Goal: Task Accomplishment & Management: Complete application form

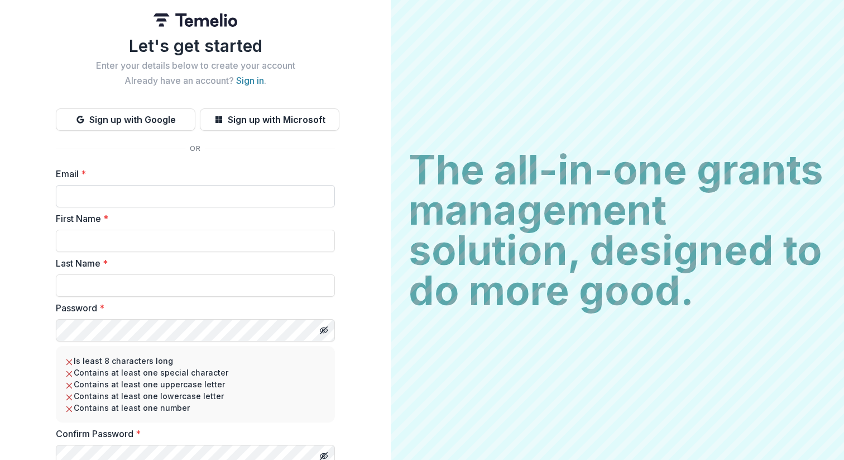
click at [81, 199] on input "Email *" at bounding box center [195, 196] width 279 height 22
type input "**********"
click at [106, 233] on input "First Name *" at bounding box center [195, 241] width 279 height 22
type input "******"
type input "*******"
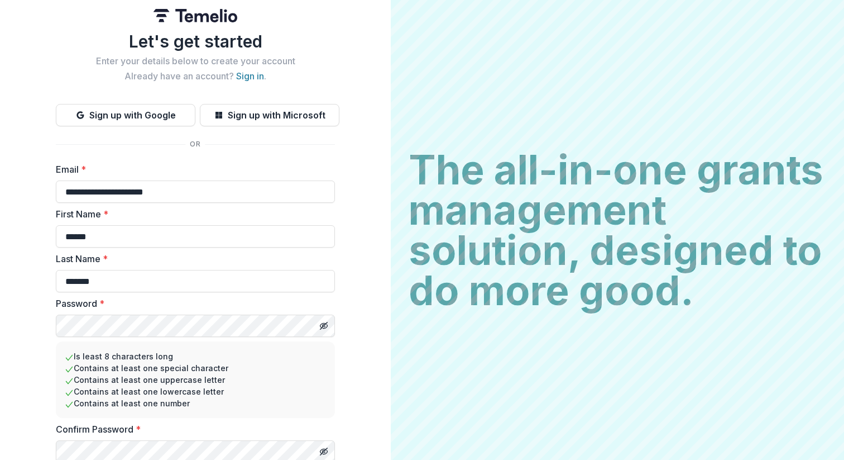
scroll to position [47, 0]
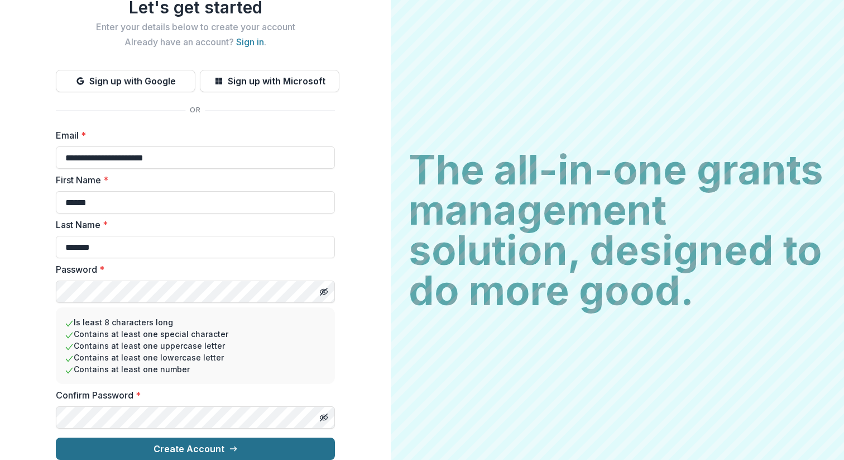
click at [160, 437] on button "Create Account" at bounding box center [195, 448] width 279 height 22
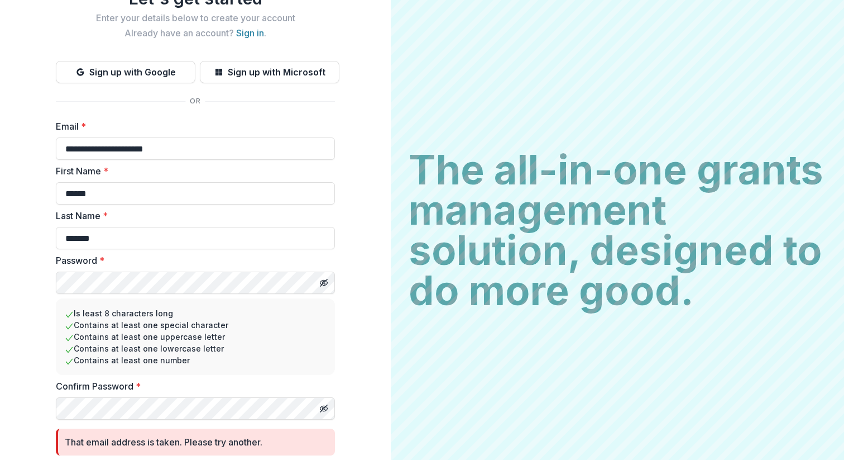
click at [499, 169] on h2 "The all-in-one grants management solution, designed to do more good." at bounding box center [618, 230] width 418 height 161
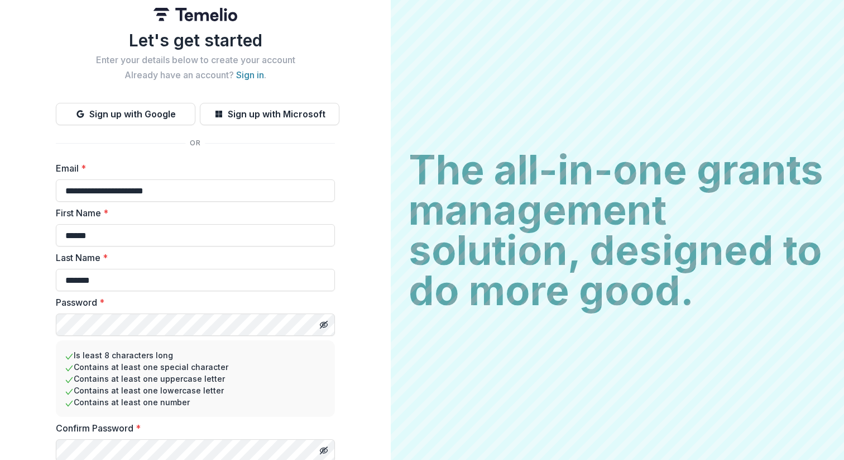
scroll to position [0, 0]
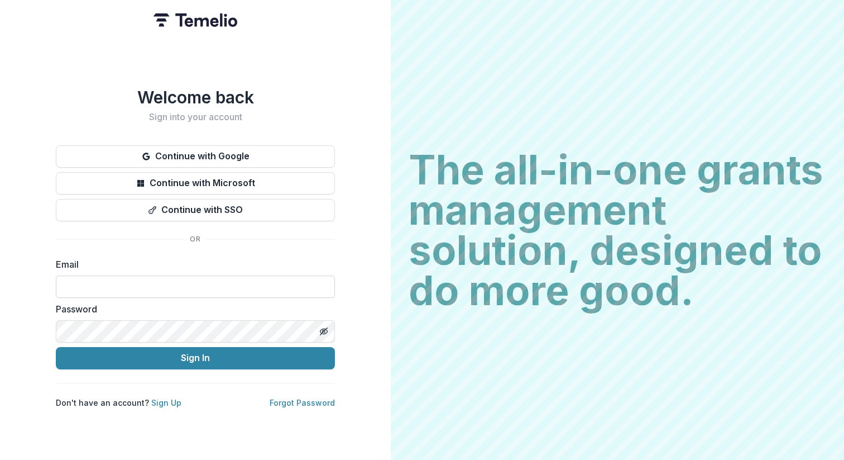
click at [140, 275] on input at bounding box center [195, 286] width 279 height 22
type input "**********"
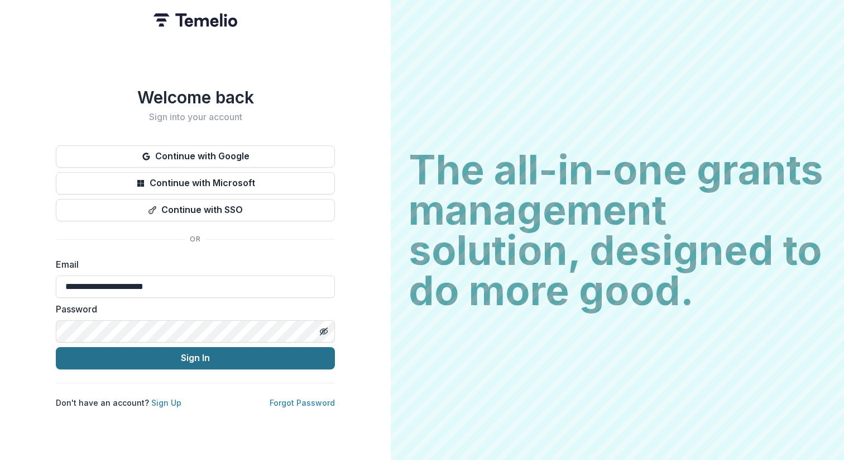
click at [212, 355] on button "Sign In" at bounding box center [195, 358] width 279 height 22
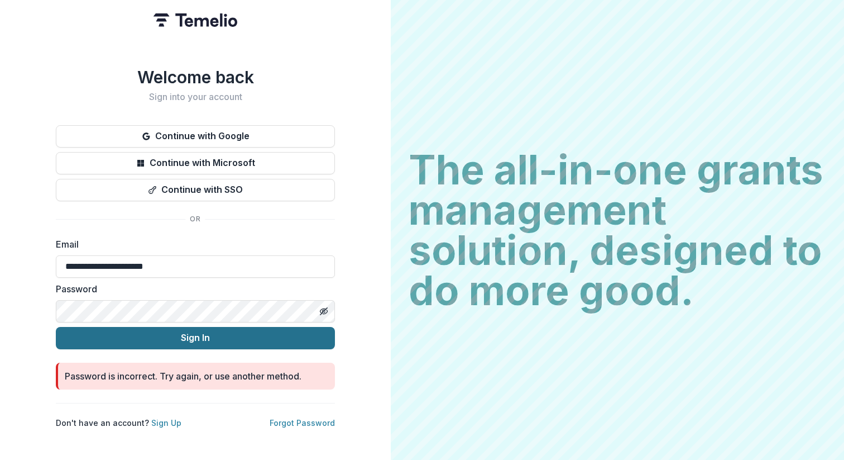
click at [215, 336] on button "Sign In" at bounding box center [195, 338] width 279 height 22
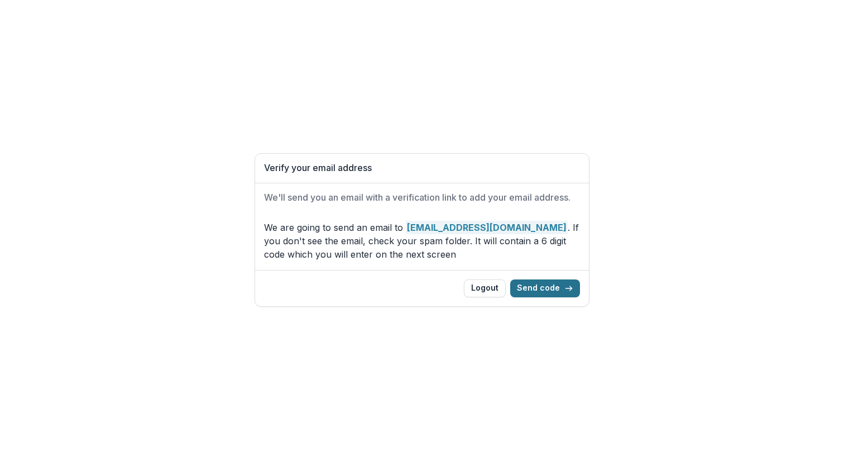
click at [551, 283] on button "Send code" at bounding box center [545, 288] width 70 height 18
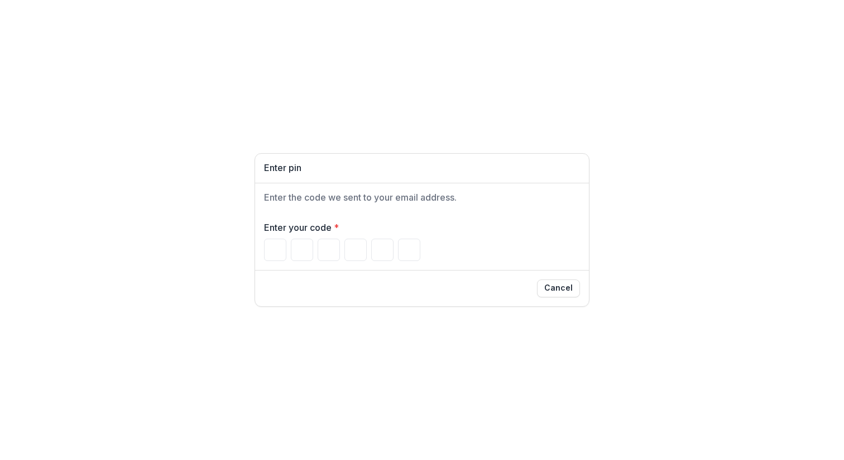
paste input "******"
type input "*"
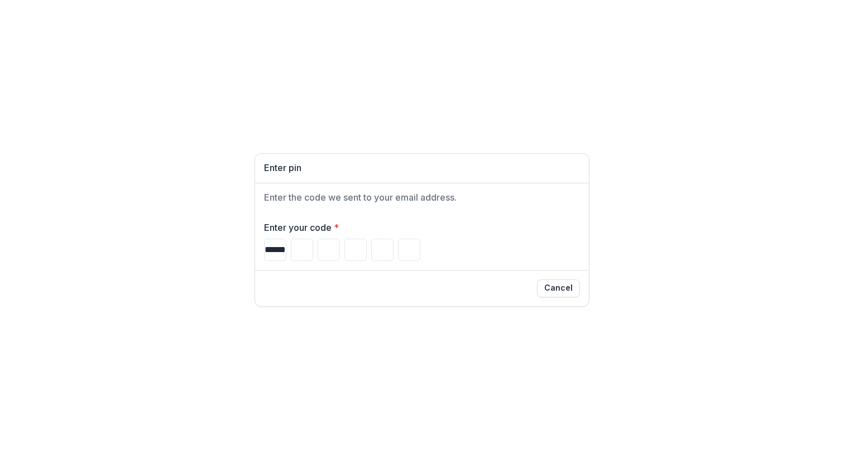
type input "*"
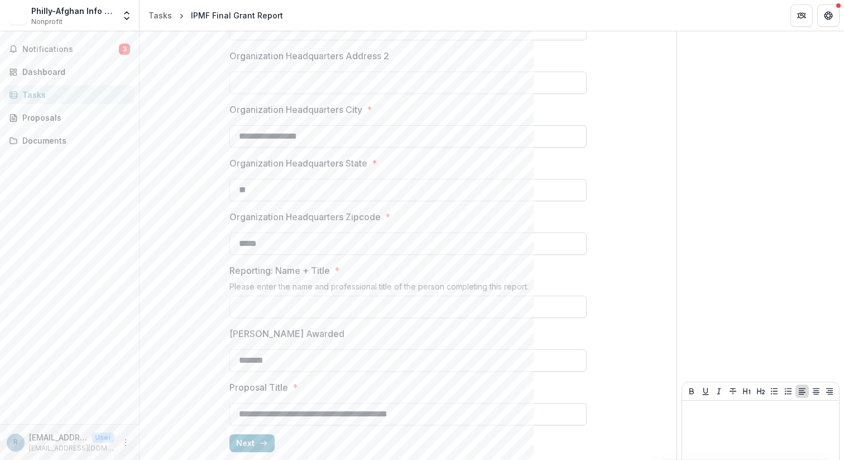
scroll to position [288, 0]
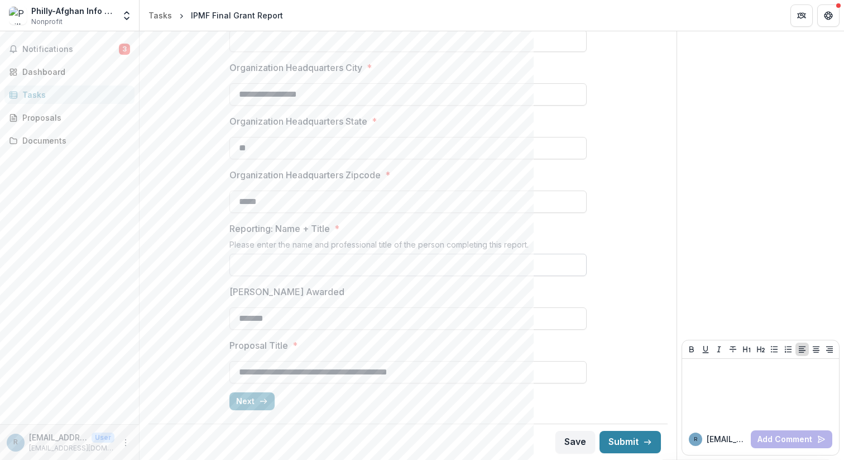
click at [325, 259] on input "Reporting: Name + Title *" at bounding box center [408, 265] width 357 height 22
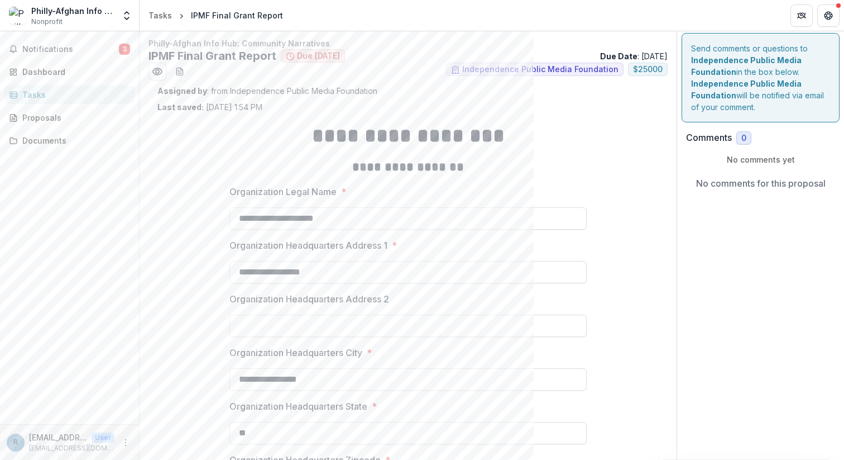
scroll to position [0, 0]
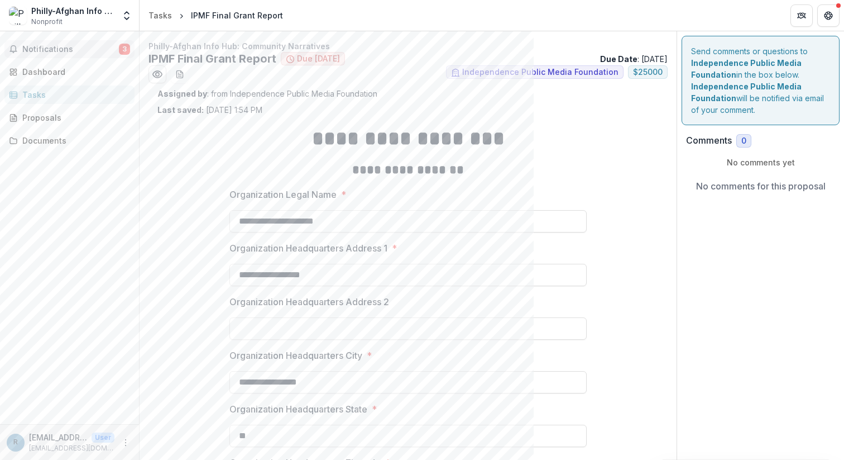
type input "**********"
click at [84, 49] on span "Notifications" at bounding box center [70, 49] width 97 height 9
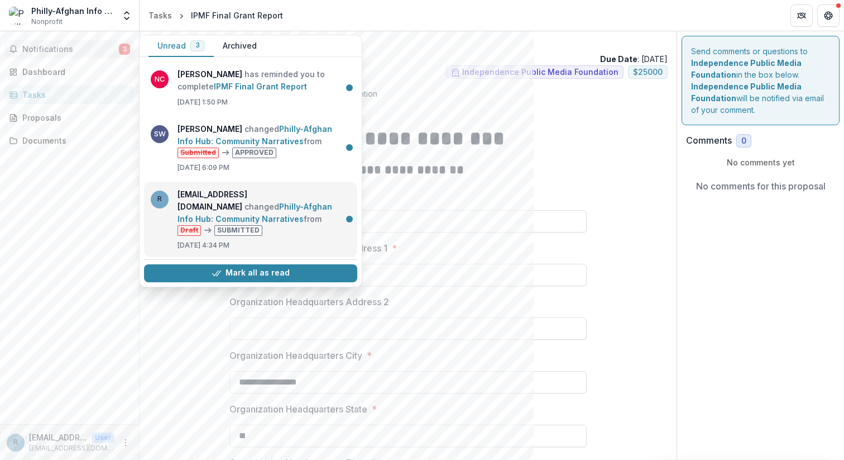
click at [279, 221] on link "Philly-Afghan Info Hub: Community Narratives" at bounding box center [255, 213] width 155 height 22
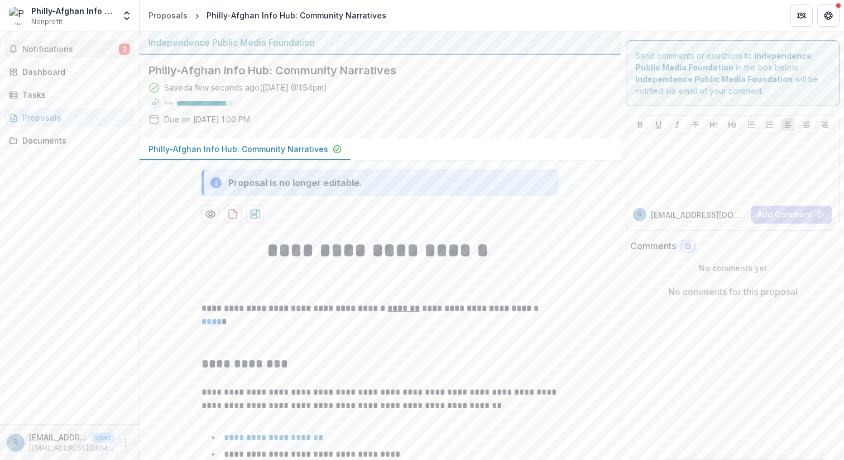
click at [73, 44] on button "Notifications 2" at bounding box center [69, 49] width 130 height 18
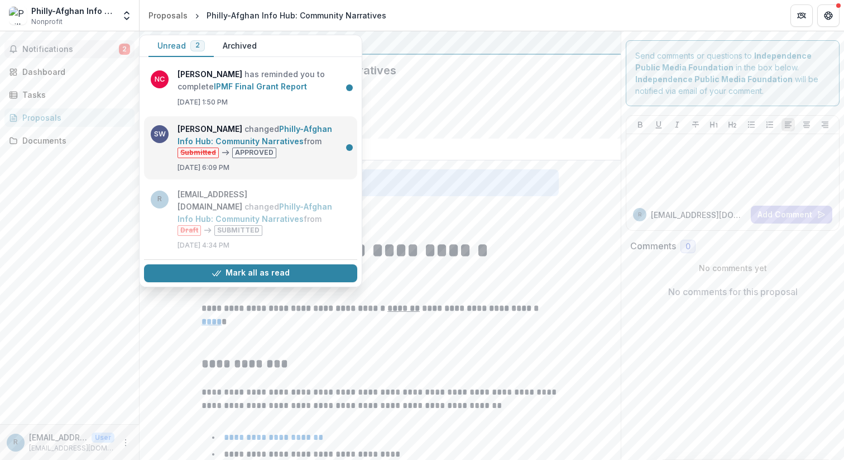
click at [308, 146] on link "Philly-Afghan Info Hub: Community Narratives" at bounding box center [255, 135] width 155 height 22
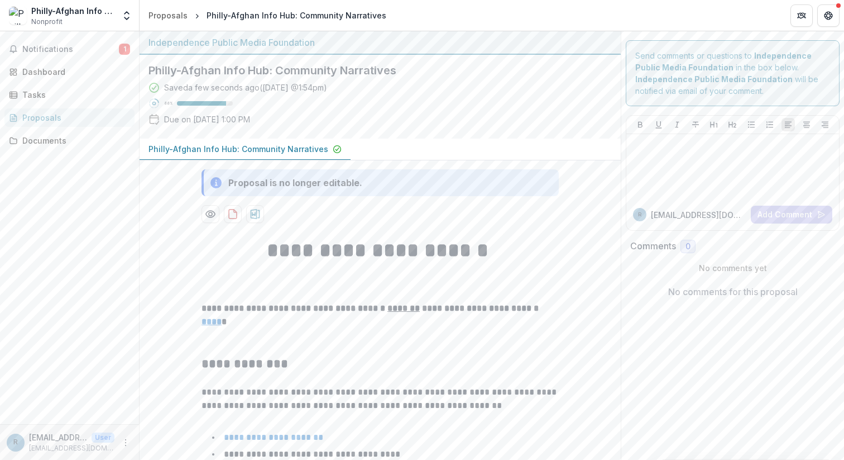
click at [59, 58] on div "Notifications 1 Dashboard Tasks Proposals Documents" at bounding box center [69, 227] width 139 height 393
click at [82, 44] on button "Notifications 1" at bounding box center [69, 49] width 130 height 18
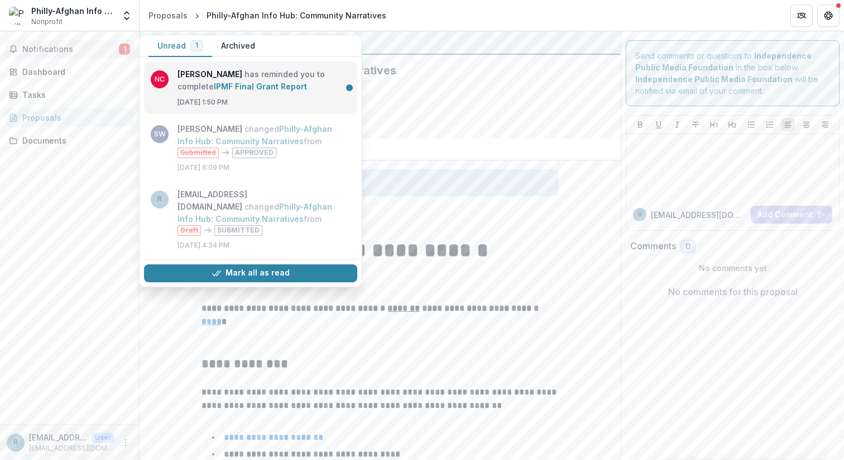
click at [278, 91] on link "IPMF Final Grant Report" at bounding box center [260, 86] width 93 height 9
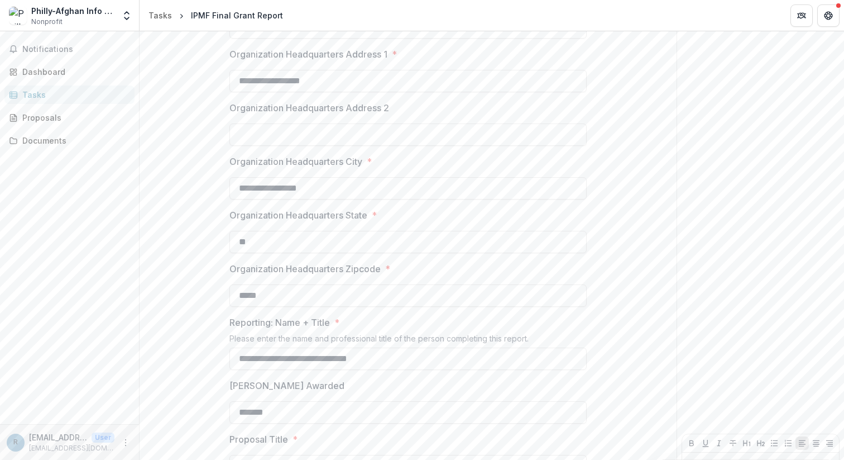
scroll to position [288, 0]
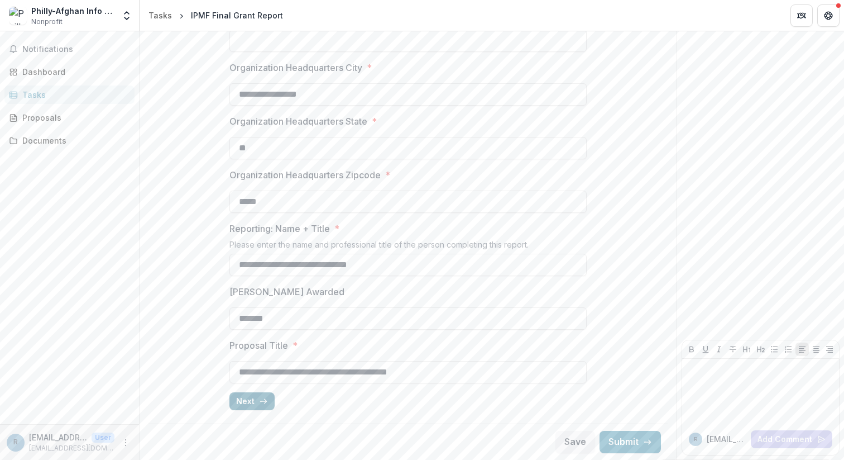
click at [252, 401] on button "Next" at bounding box center [252, 401] width 45 height 18
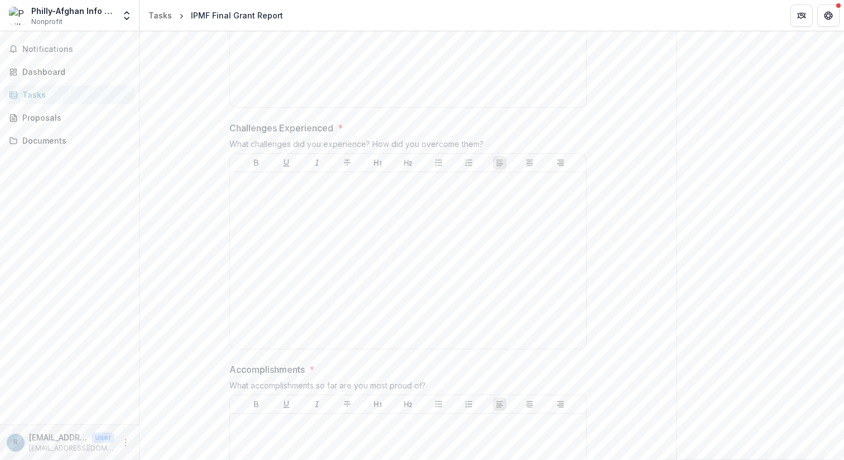
scroll to position [0, 0]
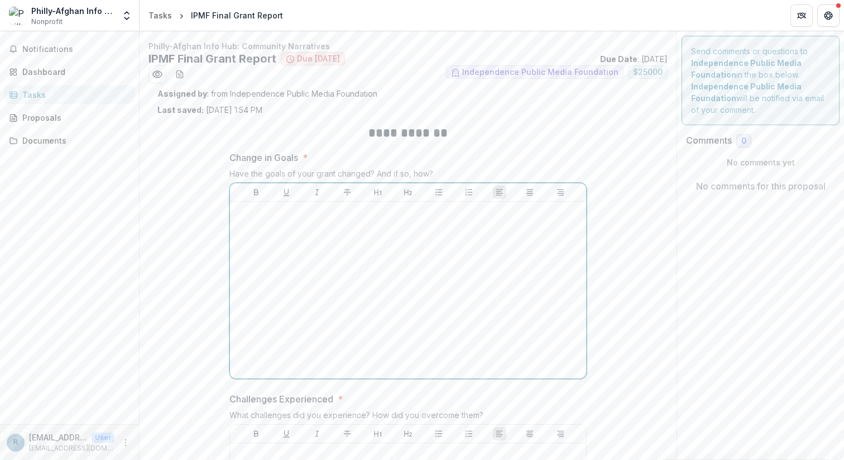
click at [342, 229] on div at bounding box center [408, 290] width 347 height 168
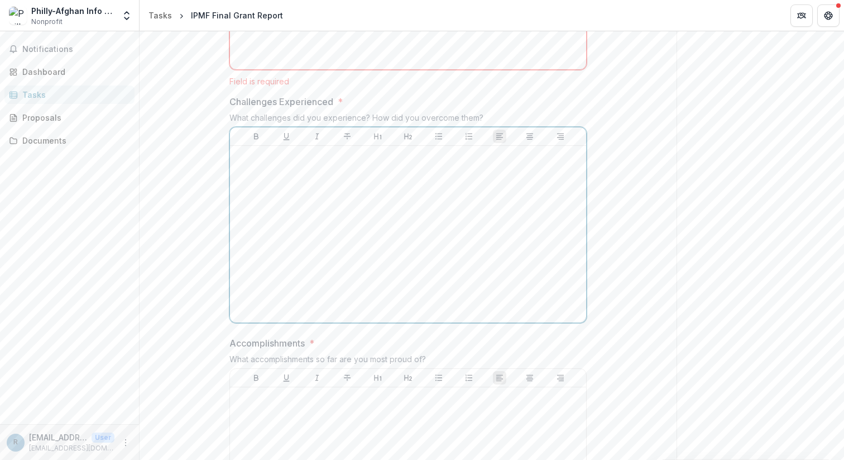
click at [342, 230] on div at bounding box center [408, 234] width 347 height 168
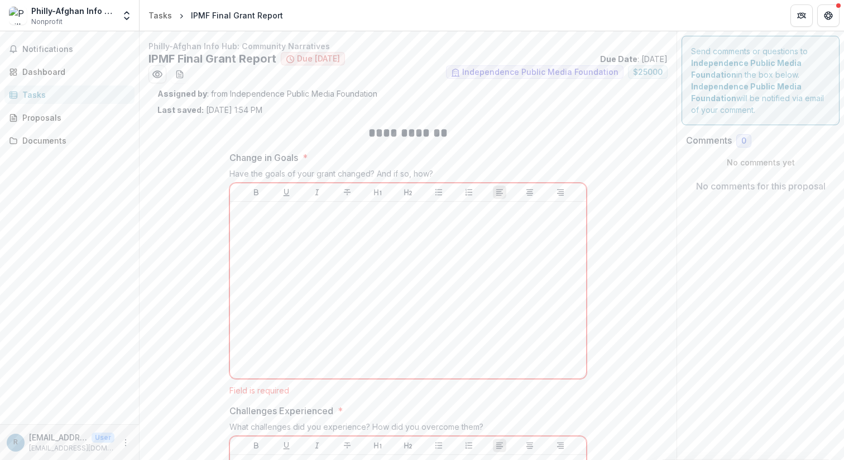
click at [251, 61] on h2 "IPMF Final Grant Report" at bounding box center [213, 58] width 128 height 13
copy ul "IPMF Final Grant Report"
drag, startPoint x: 436, startPoint y: 172, endPoint x: 199, endPoint y: 171, distance: 236.2
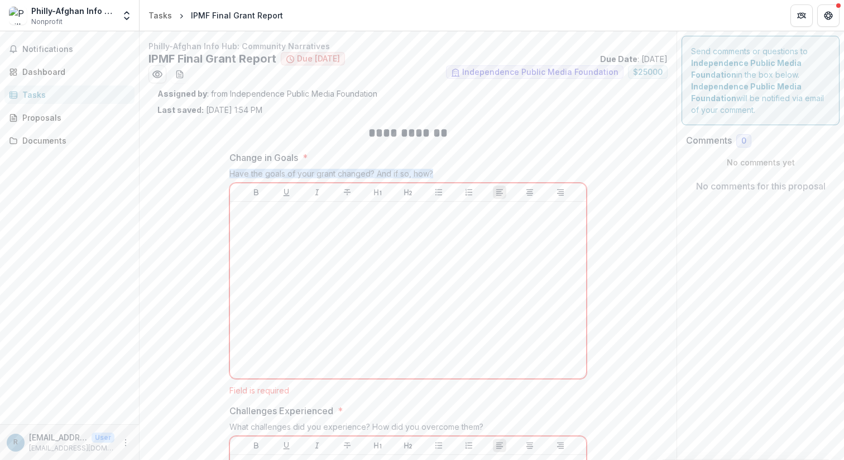
copy div "Have the goals of your grant changed? And if so, how?"
click at [388, 141] on h2 "**********" at bounding box center [408, 133] width 357 height 17
drag, startPoint x: 360, startPoint y: 125, endPoint x: 448, endPoint y: 174, distance: 100.2
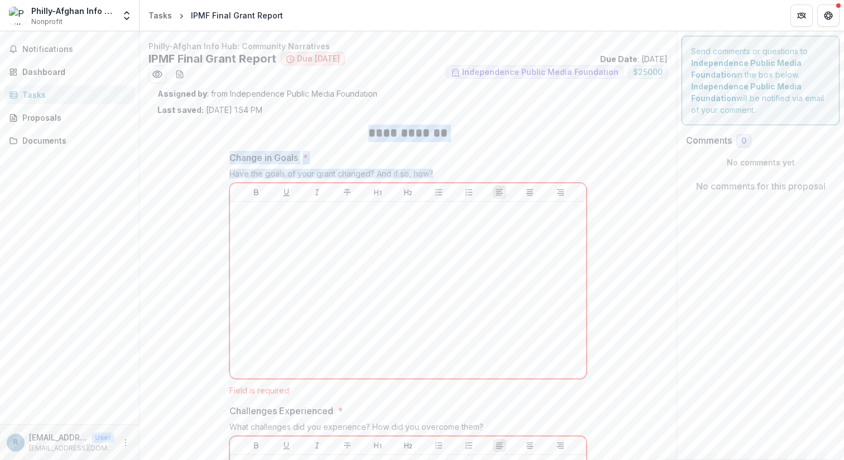
copy div "**********"
click at [457, 185] on div at bounding box center [408, 192] width 356 height 18
drag, startPoint x: 441, startPoint y: 175, endPoint x: 221, endPoint y: 160, distance: 220.0
copy div "Change in Goals * Have the goals of your grant changed? And if so, how?"
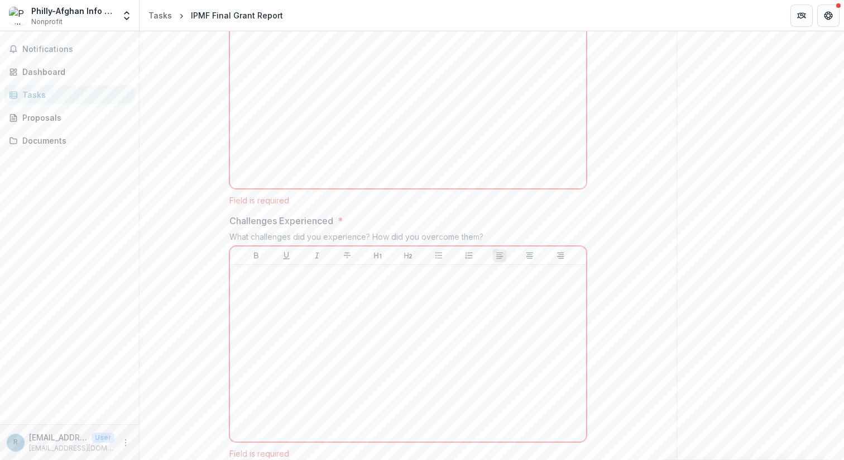
scroll to position [211, 0]
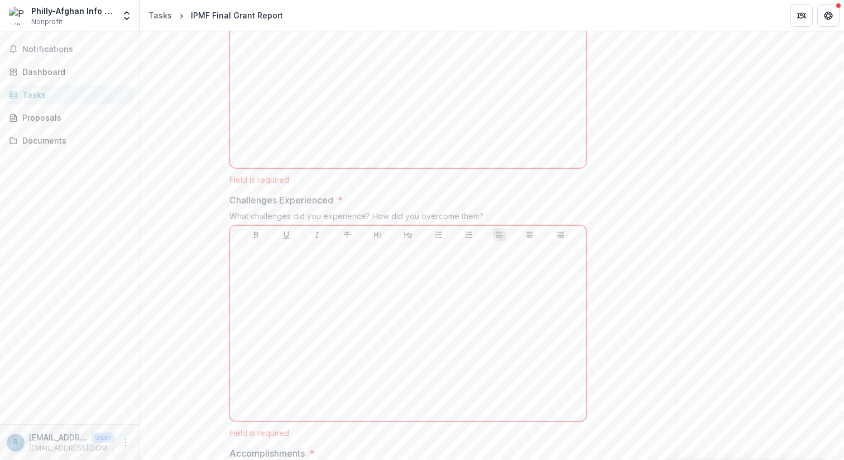
click at [490, 208] on div "Challenges Experienced * What challenges did you experience? How did you overco…" at bounding box center [408, 315] width 357 height 244
drag, startPoint x: 478, startPoint y: 214, endPoint x: 159, endPoint y: 200, distance: 318.6
copy div "Challenges Experienced * What challenges did you experience? How did you overco…"
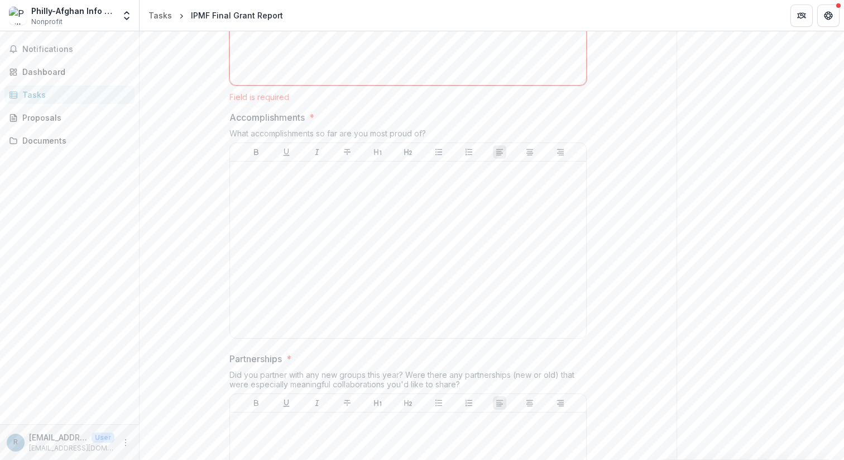
scroll to position [547, 0]
click at [404, 121] on span "Accomplishments *" at bounding box center [405, 115] width 351 height 13
click at [436, 127] on div "What accomplishments so far are you most proud of?" at bounding box center [408, 134] width 357 height 14
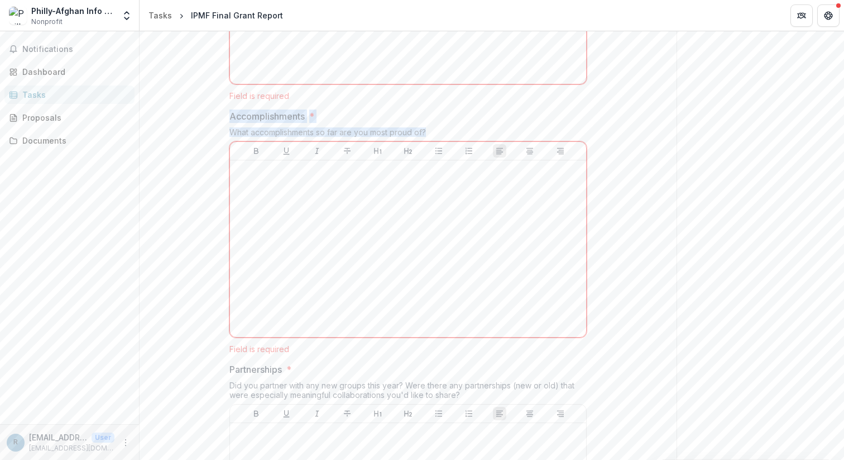
drag, startPoint x: 424, startPoint y: 129, endPoint x: 211, endPoint y: 111, distance: 213.6
copy div "Accomplishments * What accomplishments so far are you most proud of?"
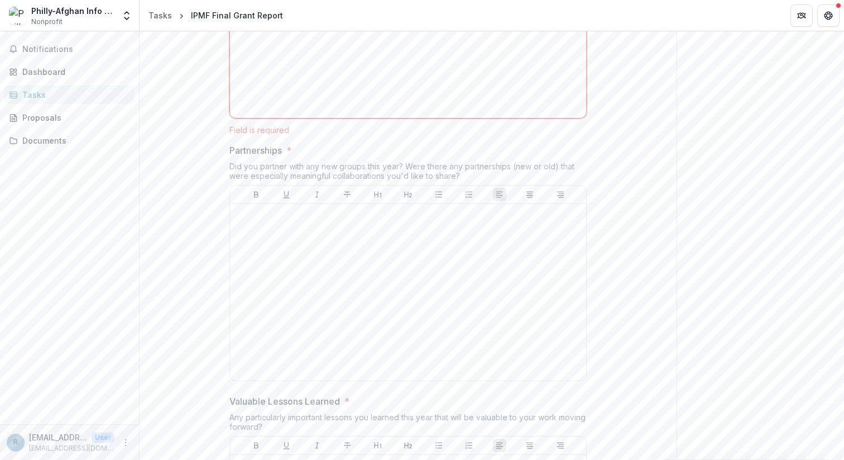
scroll to position [767, 0]
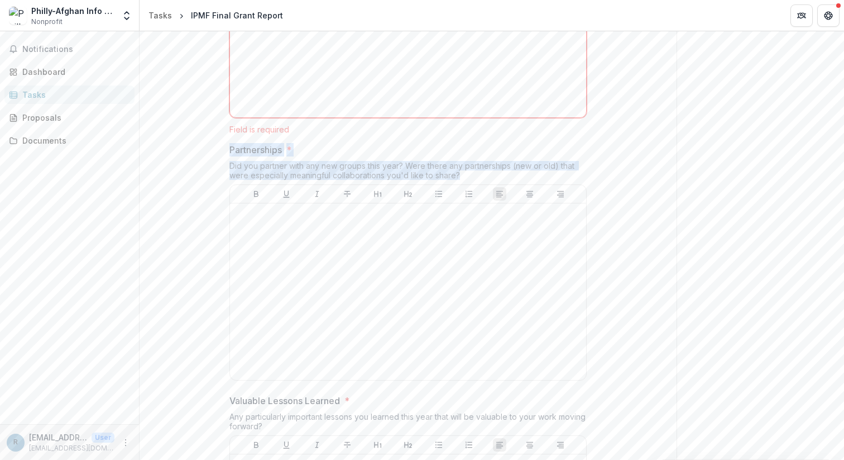
drag, startPoint x: 464, startPoint y: 178, endPoint x: 213, endPoint y: 148, distance: 252.6
copy div "Partnerships * Did you partner with any new groups this year? Were there any pa…"
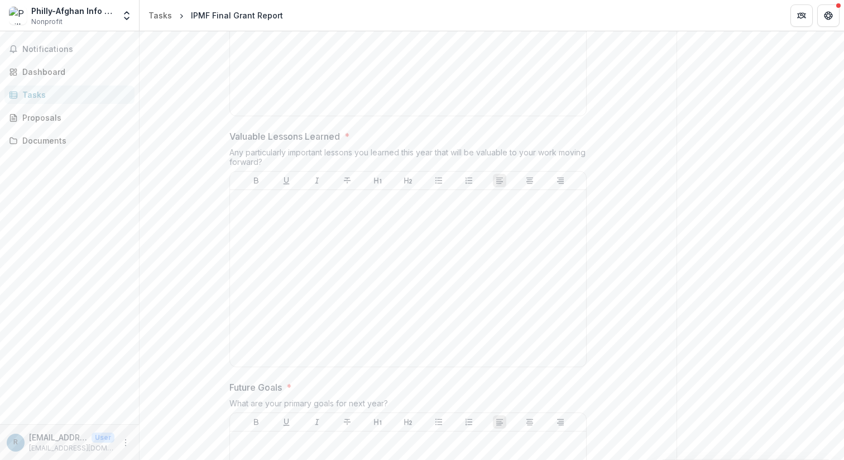
scroll to position [1040, 0]
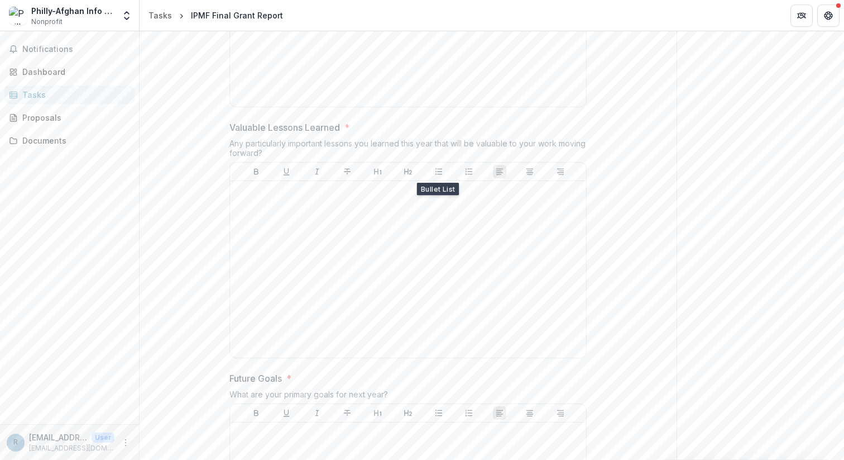
click at [435, 149] on div "Any particularly important lessons you learned this year that will be valuable …" at bounding box center [408, 150] width 357 height 23
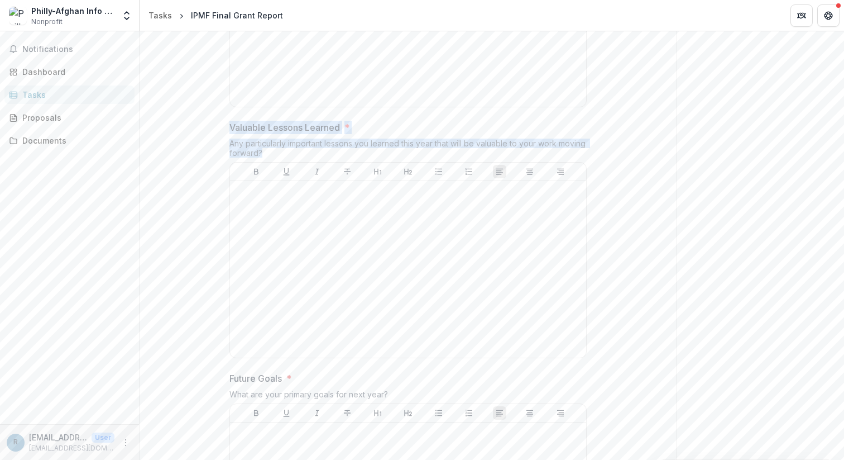
drag, startPoint x: 297, startPoint y: 151, endPoint x: 219, endPoint y: 117, distance: 84.5
click at [221, 117] on div "**********" at bounding box center [408, 229] width 375 height 2307
copy div "Valuable Lessons Learned * Any particularly important lessons you learned this …"
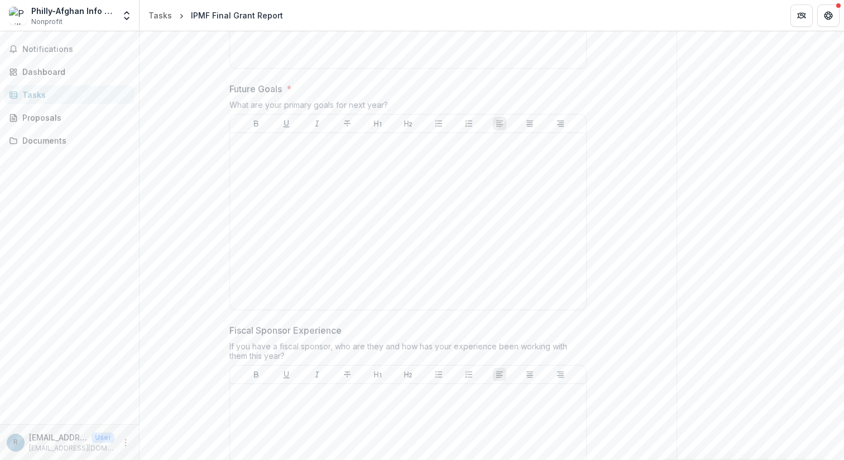
scroll to position [1353, 0]
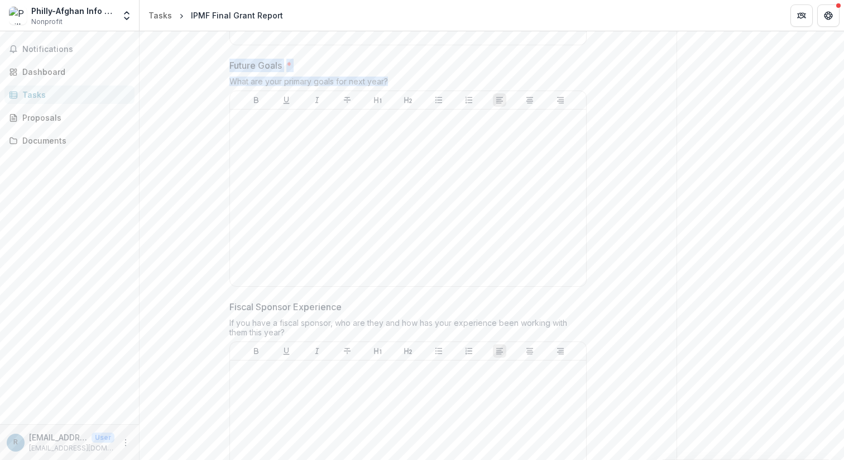
drag, startPoint x: 397, startPoint y: 78, endPoint x: 189, endPoint y: 65, distance: 207.6
copy div "Future Goals * What are your primary goals for next year?"
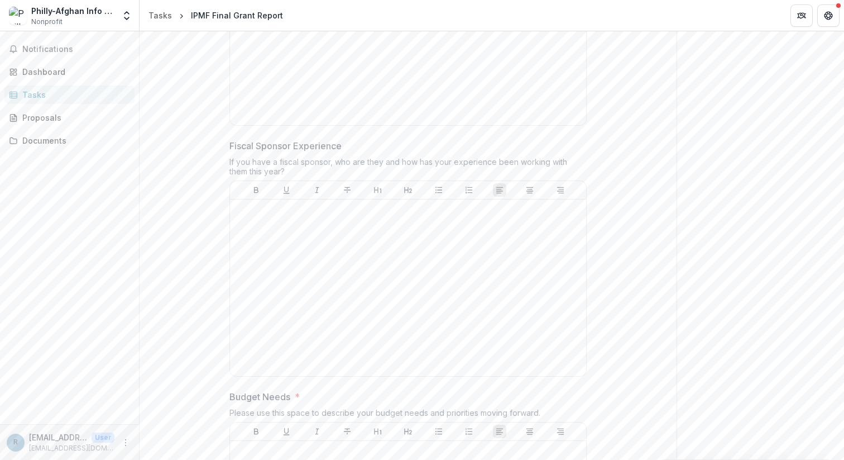
scroll to position [1521, 0]
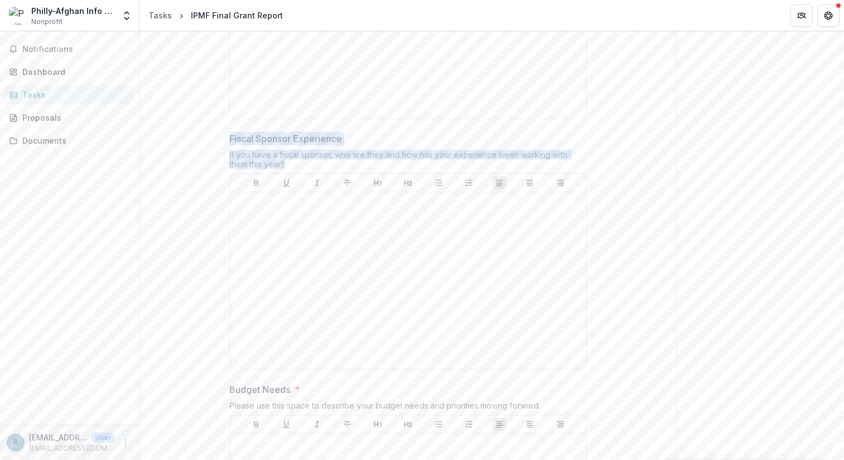
drag, startPoint x: 265, startPoint y: 165, endPoint x: 213, endPoint y: 131, distance: 61.8
copy div "Fiscal Sponsor Experience If you have a fiscal sponsor, who are they and how ha…"
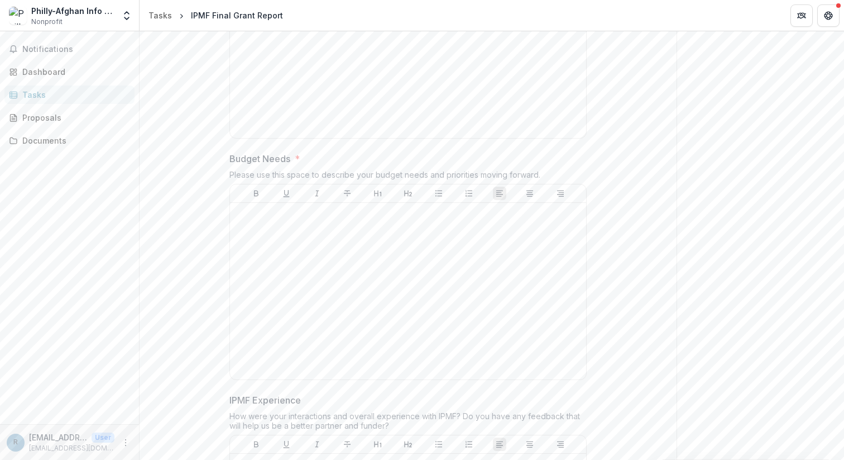
scroll to position [1777, 0]
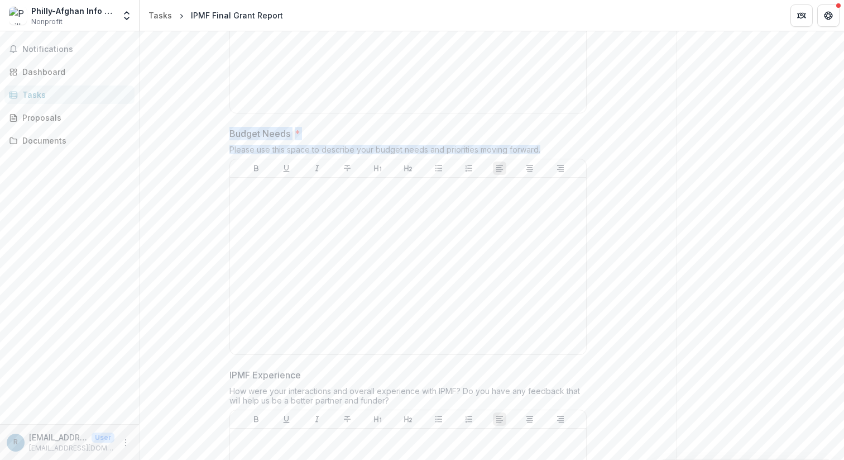
drag, startPoint x: 543, startPoint y: 147, endPoint x: 214, endPoint y: 130, distance: 328.9
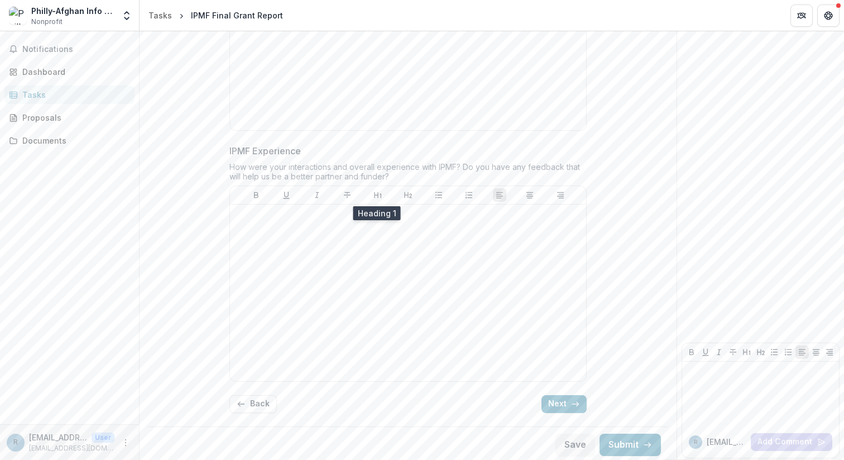
scroll to position [2003, 0]
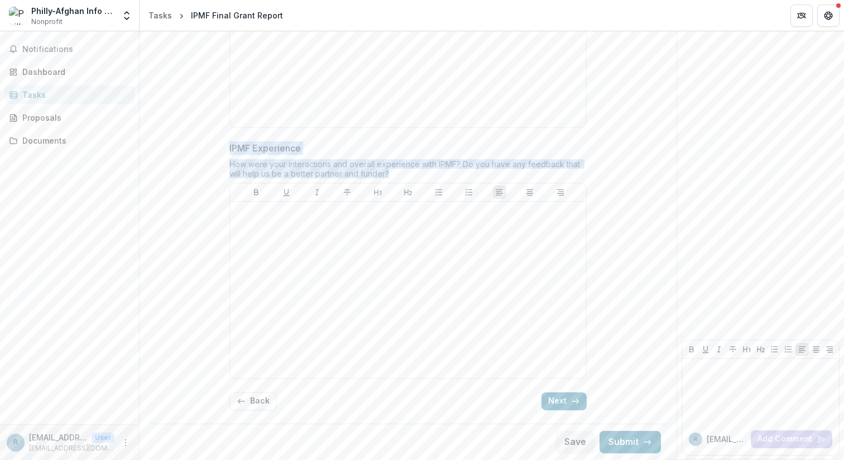
drag, startPoint x: 399, startPoint y: 176, endPoint x: 208, endPoint y: 140, distance: 194.4
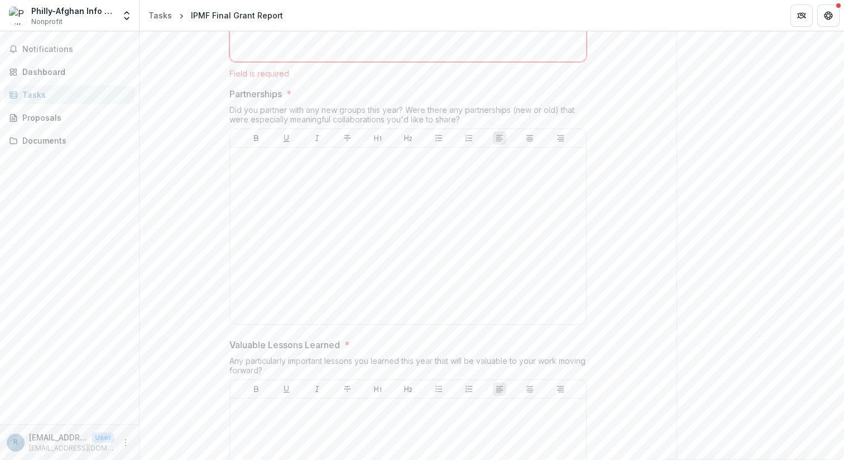
scroll to position [883, 0]
